Goal: Navigation & Orientation: Find specific page/section

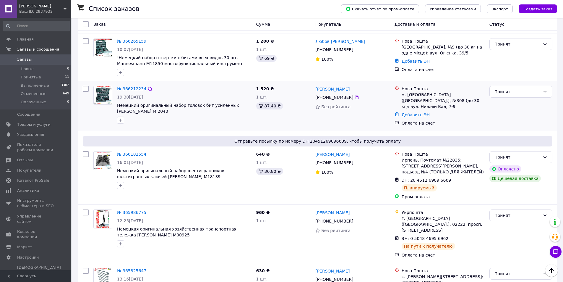
scroll to position [89, 0]
click at [355, 96] on icon at bounding box center [357, 98] width 4 height 4
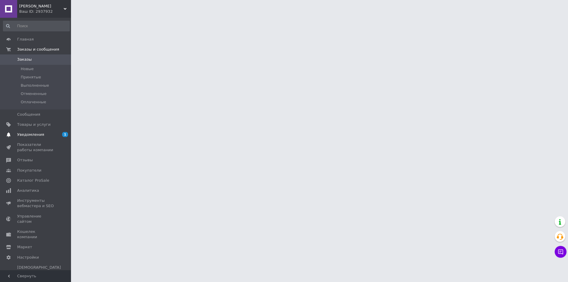
click at [28, 137] on span "Уведомления" at bounding box center [30, 134] width 27 height 5
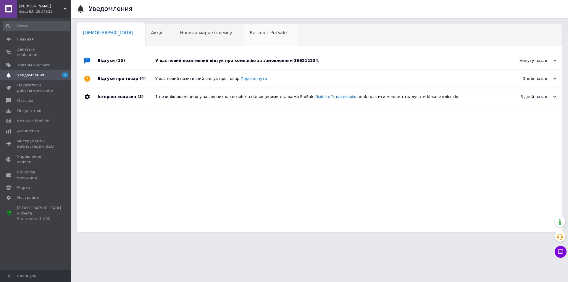
click at [244, 36] on div "Каталог ProSale 1" at bounding box center [271, 35] width 55 height 22
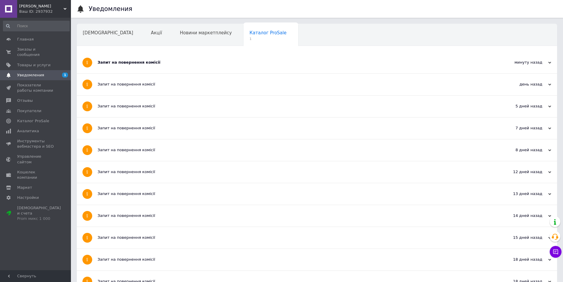
click at [130, 61] on div "Запит на повернення комісії" at bounding box center [295, 62] width 395 height 5
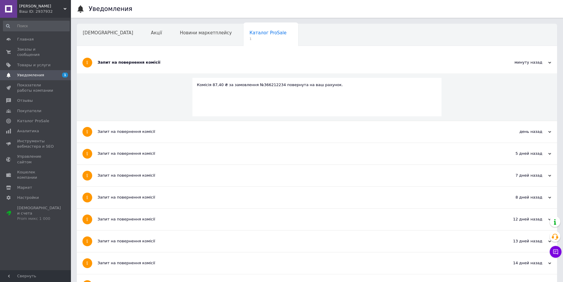
click at [47, 72] on span "Уведомления" at bounding box center [36, 74] width 38 height 5
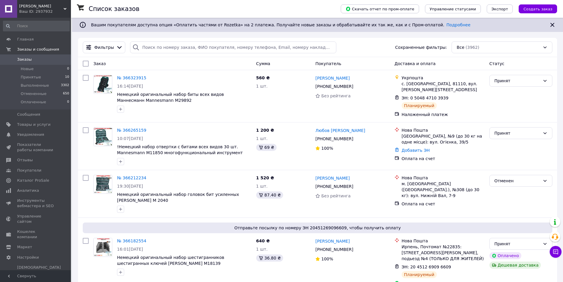
click at [34, 56] on link "Заказы 0" at bounding box center [36, 59] width 73 height 10
